Goal: Find specific page/section: Find specific page/section

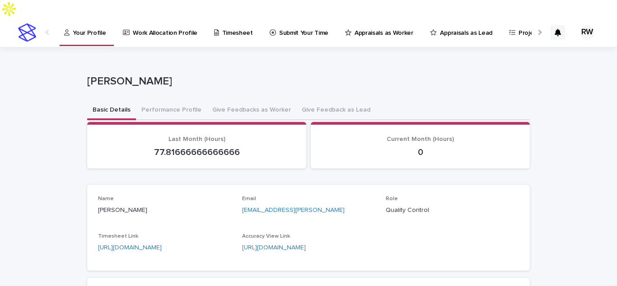
click at [368, 18] on p "Appraisals as Worker" at bounding box center [384, 27] width 59 height 19
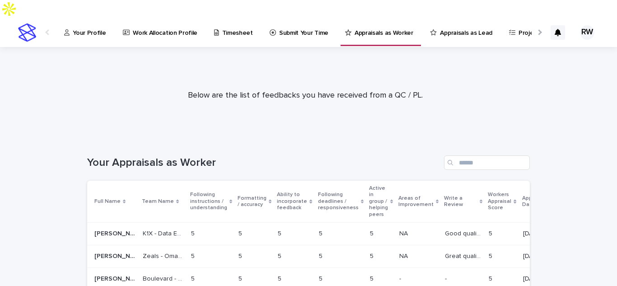
click at [449, 18] on p "Appraisals as Lead" at bounding box center [466, 27] width 52 height 19
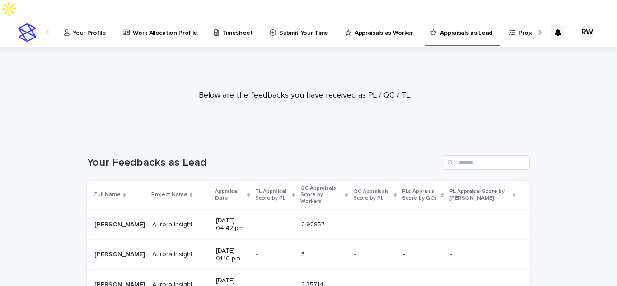
scroll to position [904, 0]
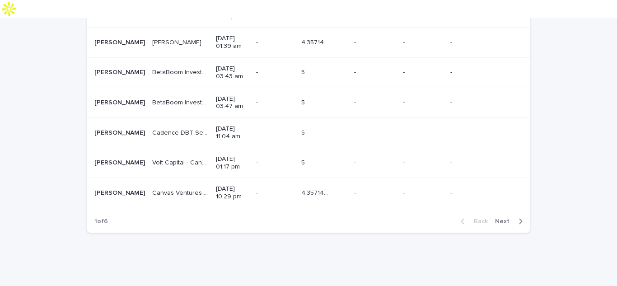
click at [499, 218] on span "Next" at bounding box center [505, 221] width 20 height 6
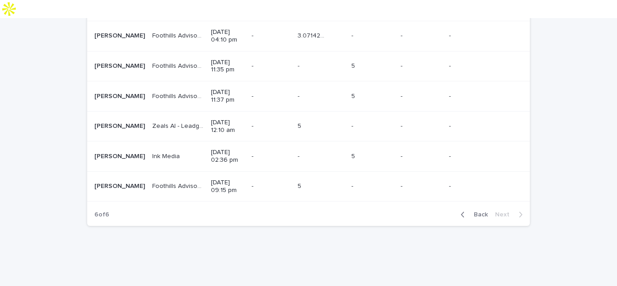
scroll to position [423, 0]
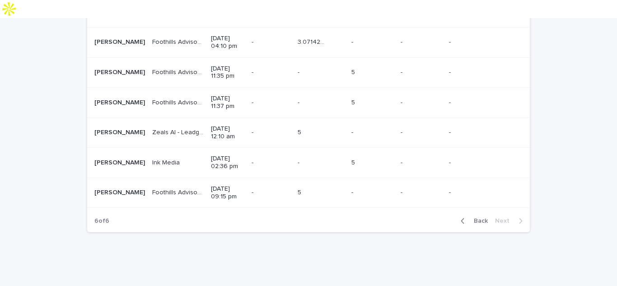
click at [378, 185] on div "- -" at bounding box center [372, 192] width 42 height 15
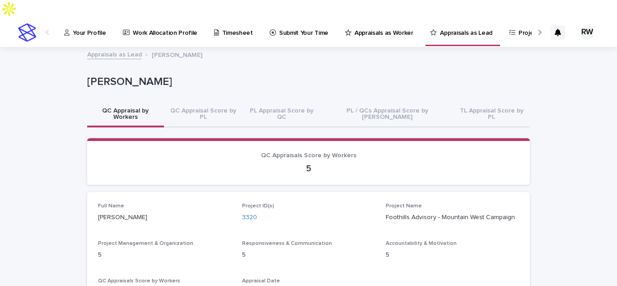
click at [181, 18] on p "Work Allocation Profile" at bounding box center [165, 27] width 65 height 19
